Goal: Task Accomplishment & Management: Manage account settings

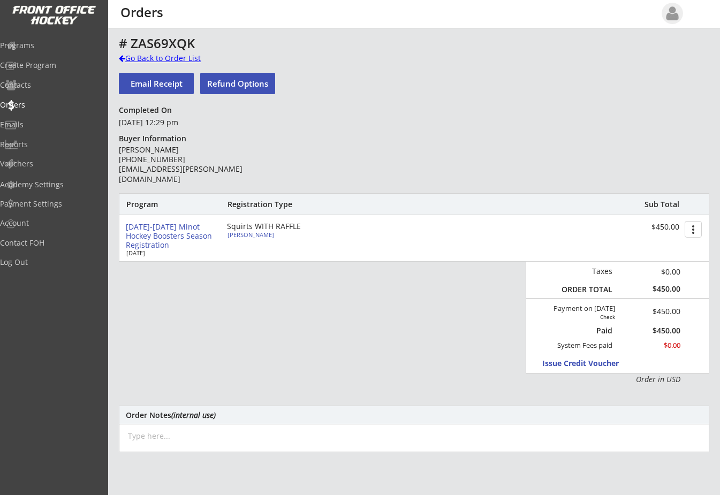
click at [124, 54] on div "Go Back to Order List" at bounding box center [174, 58] width 110 height 11
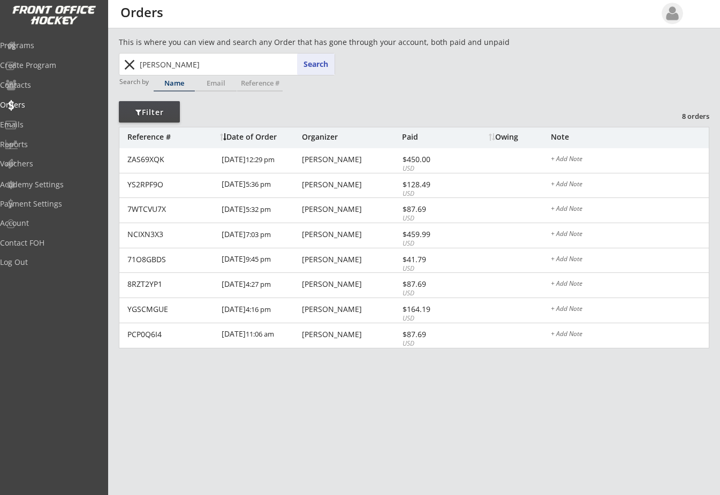
drag, startPoint x: 182, startPoint y: 58, endPoint x: 80, endPoint y: 66, distance: 101.5
click at [96, 66] on body "REVENUE $ 69,395 Last 30 days REGISTRATIONS 267 Last 30 days CONTACTS 105 New i…" at bounding box center [360, 247] width 720 height 495
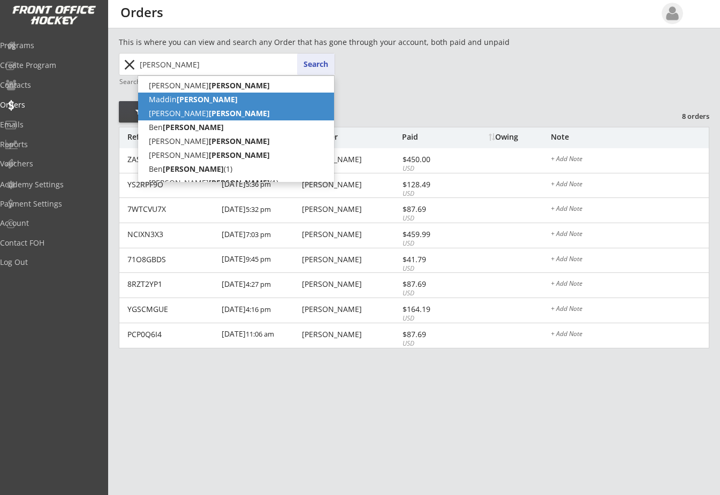
scroll to position [11, 0]
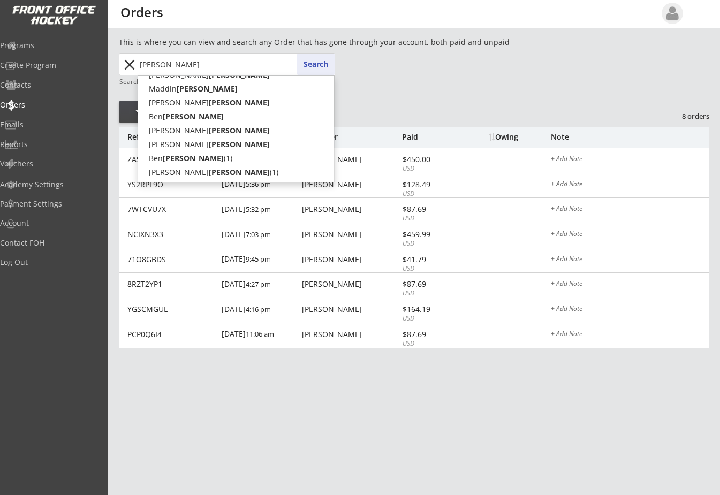
type input "[PERSON_NAME]"
click at [313, 61] on button "Search" at bounding box center [315, 64] width 37 height 21
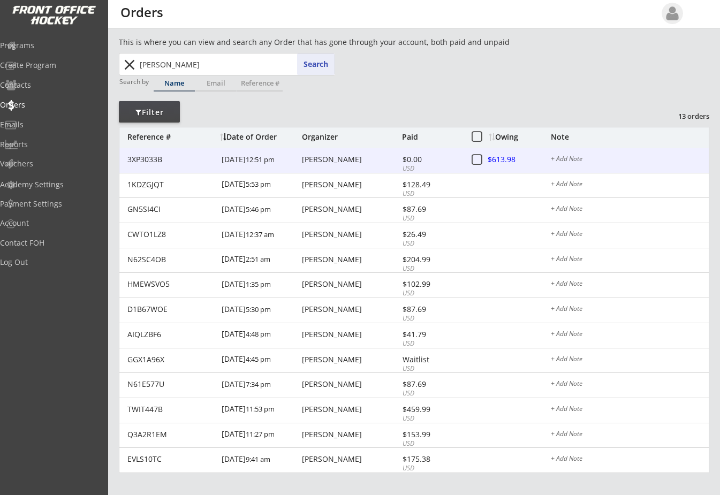
click at [497, 159] on div at bounding box center [511, 160] width 47 height 13
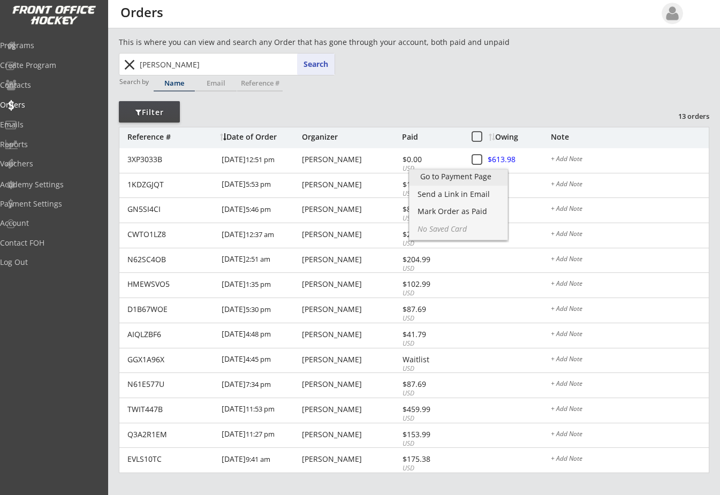
click at [466, 177] on div "Go to Payment Page" at bounding box center [458, 176] width 77 height 7
click at [598, 70] on div "This is where you can view and search any Order that has gone through your acco…" at bounding box center [414, 270] width 591 height 469
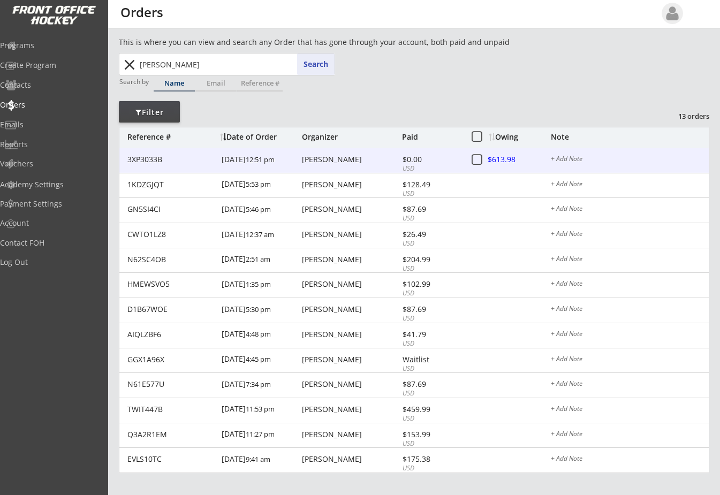
click at [502, 162] on div at bounding box center [511, 160] width 47 height 13
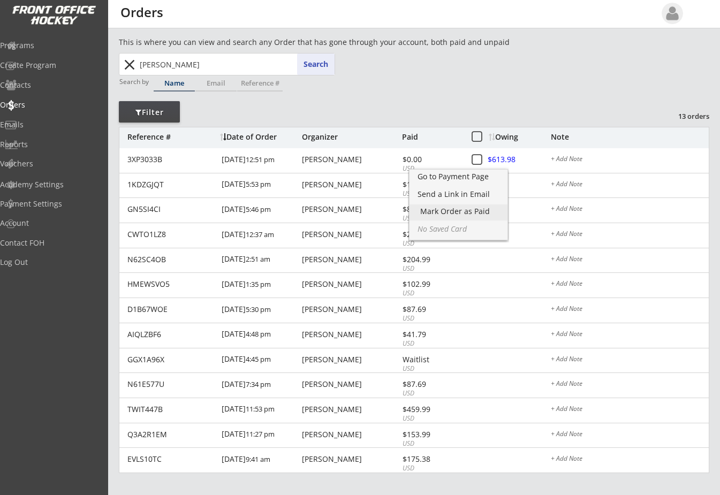
click at [478, 211] on div "Mark Order as Paid" at bounding box center [458, 211] width 77 height 7
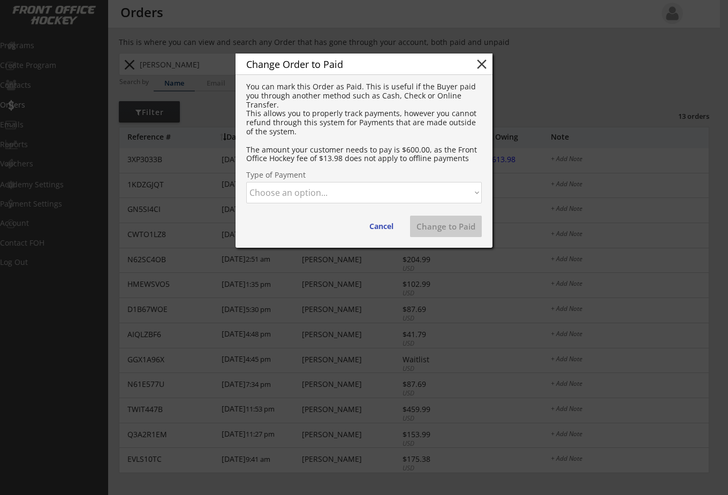
click at [477, 187] on select "Choose an option... Cash Check Credit Card Online Transfer Paypal Venmo Other" at bounding box center [364, 192] width 236 height 21
click at [246, 182] on select "Choose an option... Cash Check Credit Card Online Transfer Paypal Venmo Other" at bounding box center [364, 192] width 236 height 21
click at [463, 226] on button "Change to Paid" at bounding box center [446, 226] width 72 height 21
select select ""PLACEHOLDER_1427118222253""
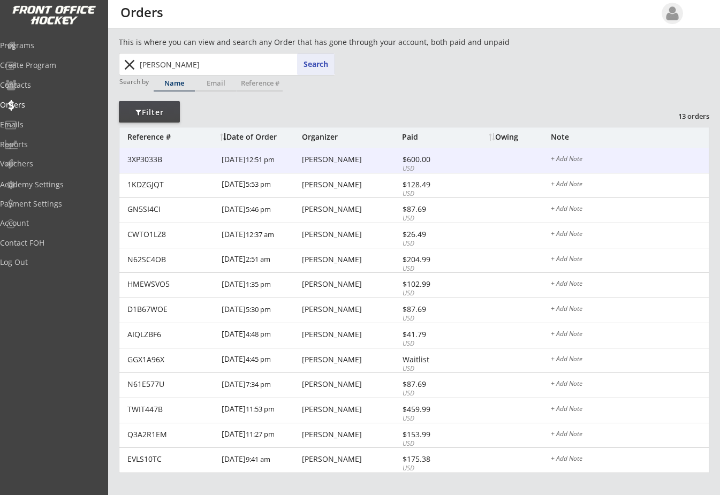
click at [321, 157] on div "[PERSON_NAME]" at bounding box center [350, 159] width 97 height 7
